Goal: Find specific page/section: Find specific page/section

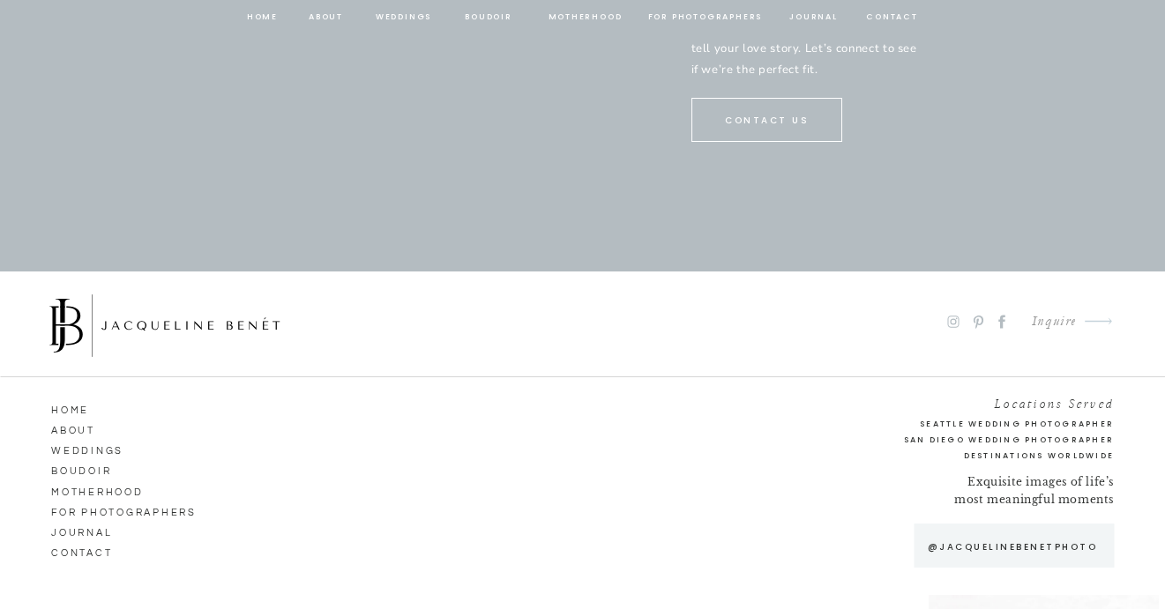
scroll to position [9526, 0]
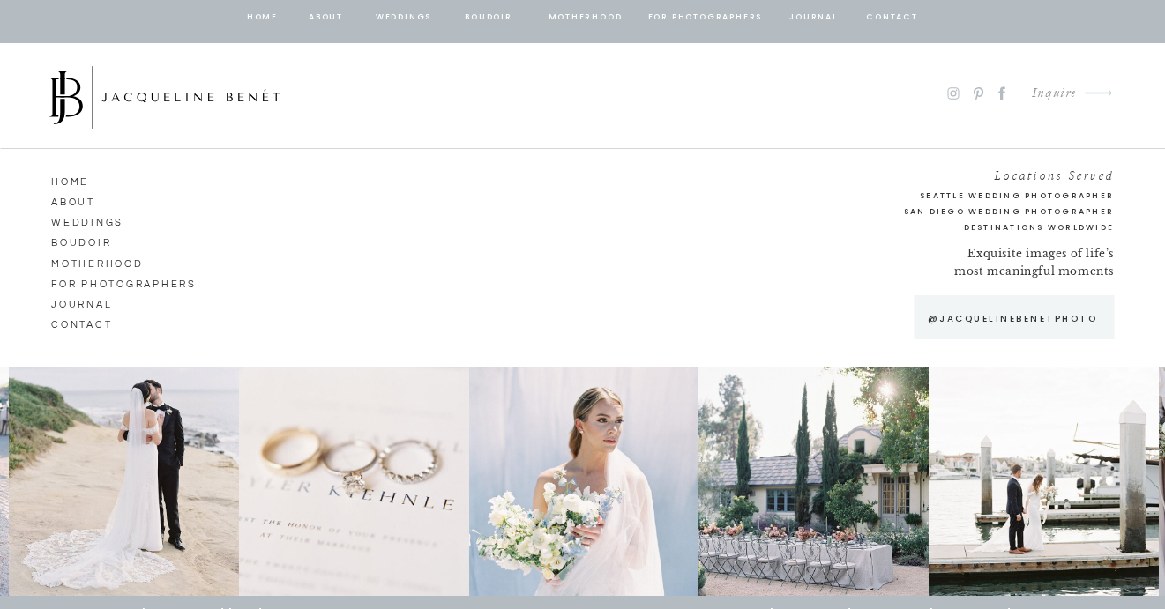
click at [119, 220] on nav "Weddings" at bounding box center [101, 221] width 101 height 16
click at [98, 222] on nav "Weddings" at bounding box center [101, 221] width 101 height 16
click at [411, 15] on nav "Weddings" at bounding box center [404, 18] width 60 height 16
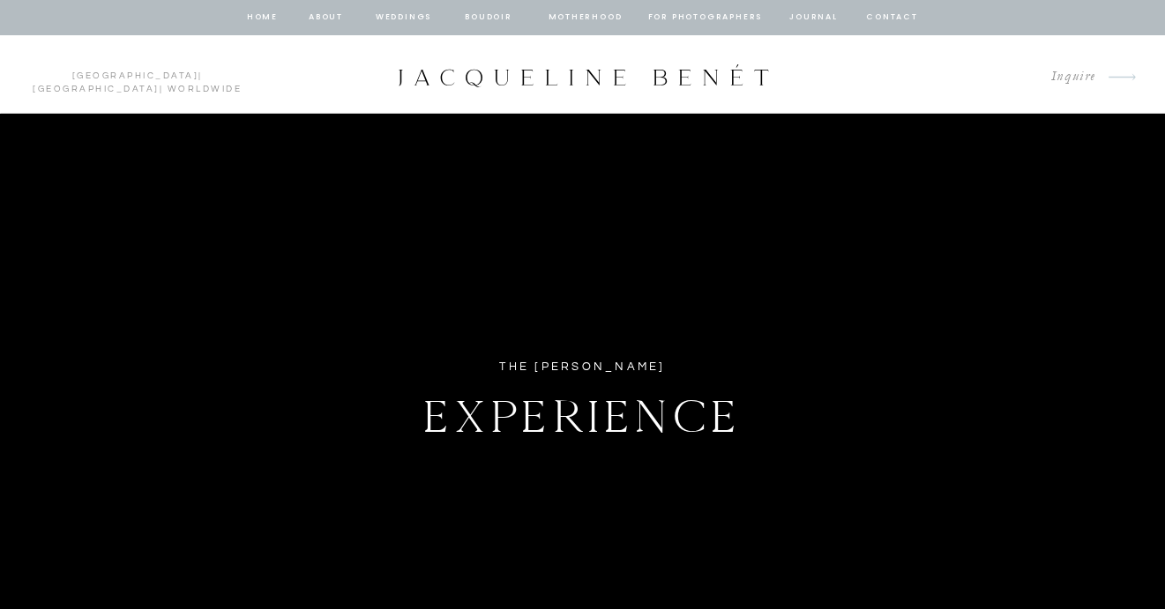
click at [325, 15] on nav "about" at bounding box center [326, 18] width 37 height 16
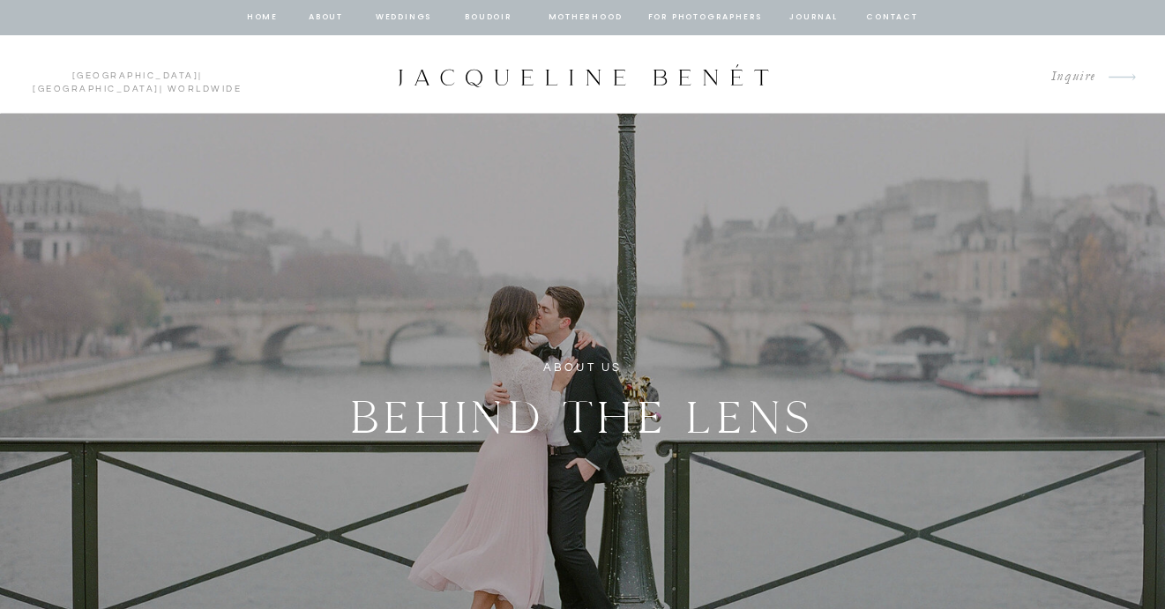
click at [1075, 74] on p "Inquire" at bounding box center [1066, 77] width 59 height 24
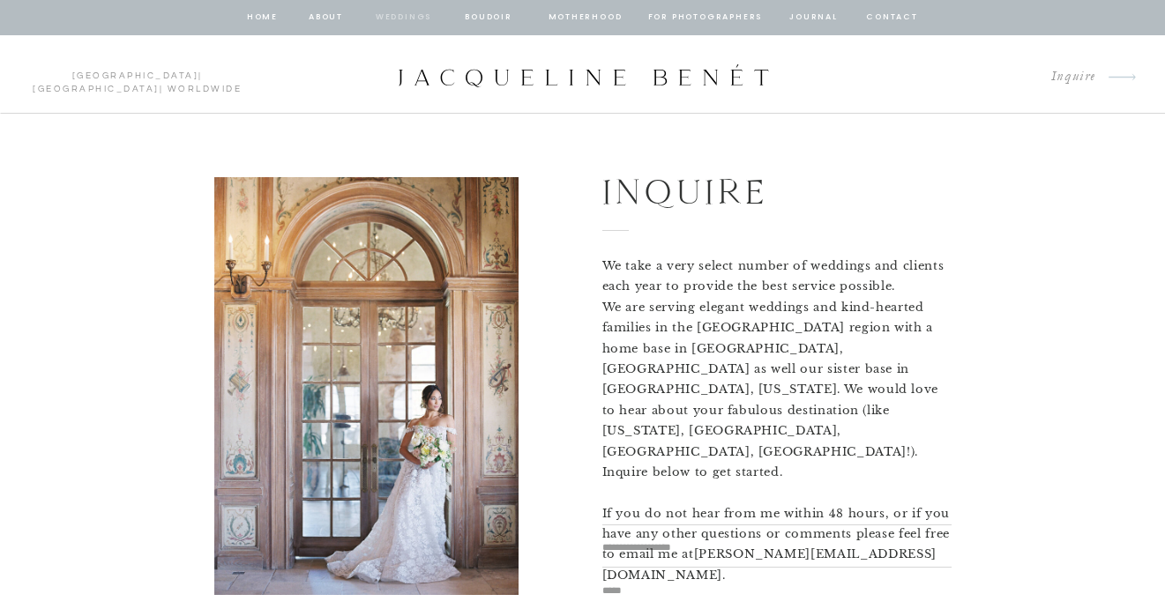
click at [407, 14] on nav "Weddings" at bounding box center [404, 18] width 60 height 16
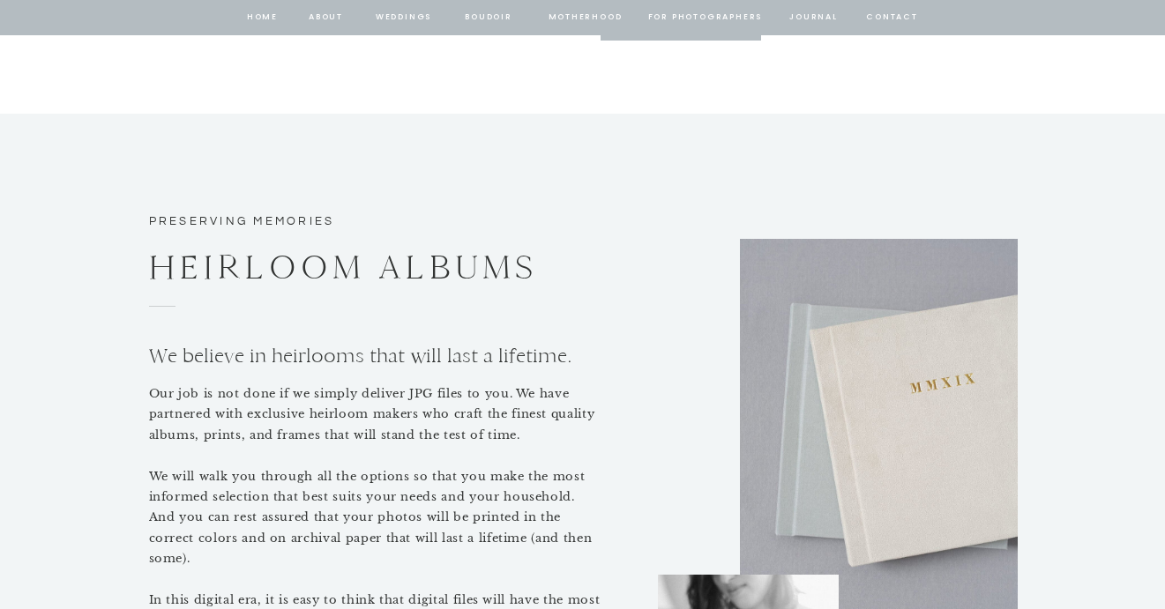
scroll to position [7709, 0]
